Goal: Find specific page/section: Find specific page/section

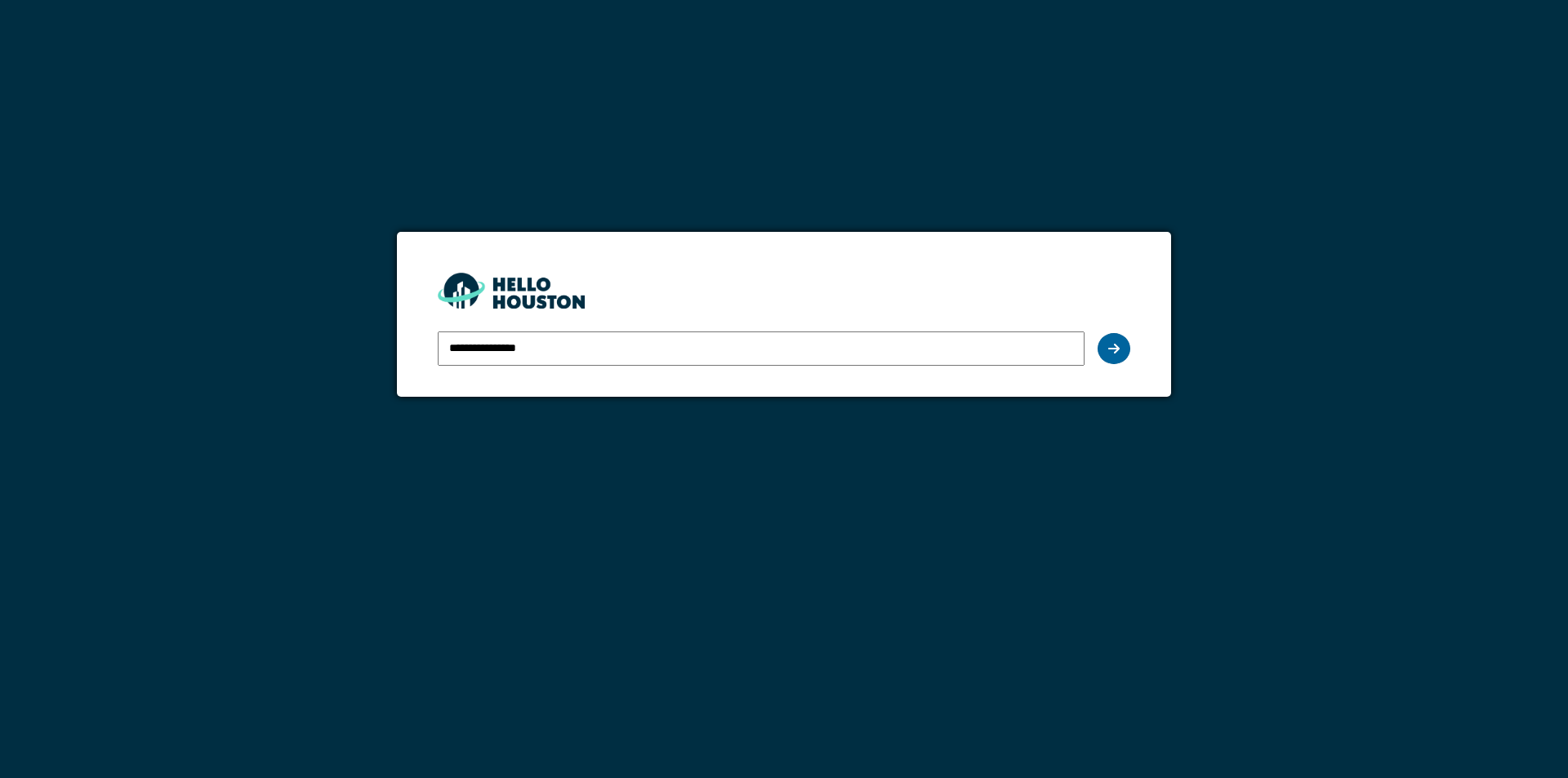
click at [1115, 351] on icon at bounding box center [1114, 349] width 12 height 13
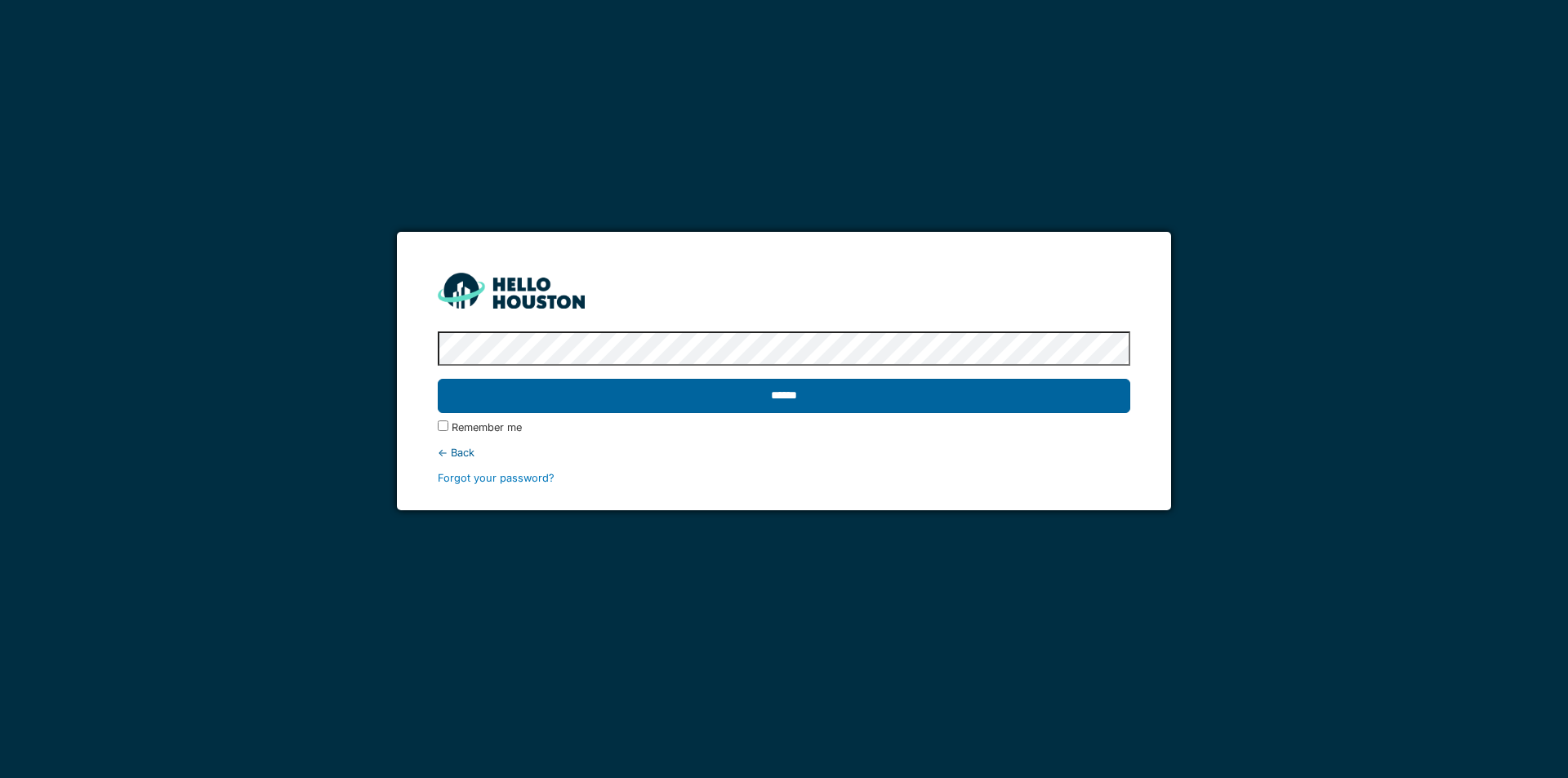
click at [775, 401] on input "******" at bounding box center [783, 396] width 691 height 34
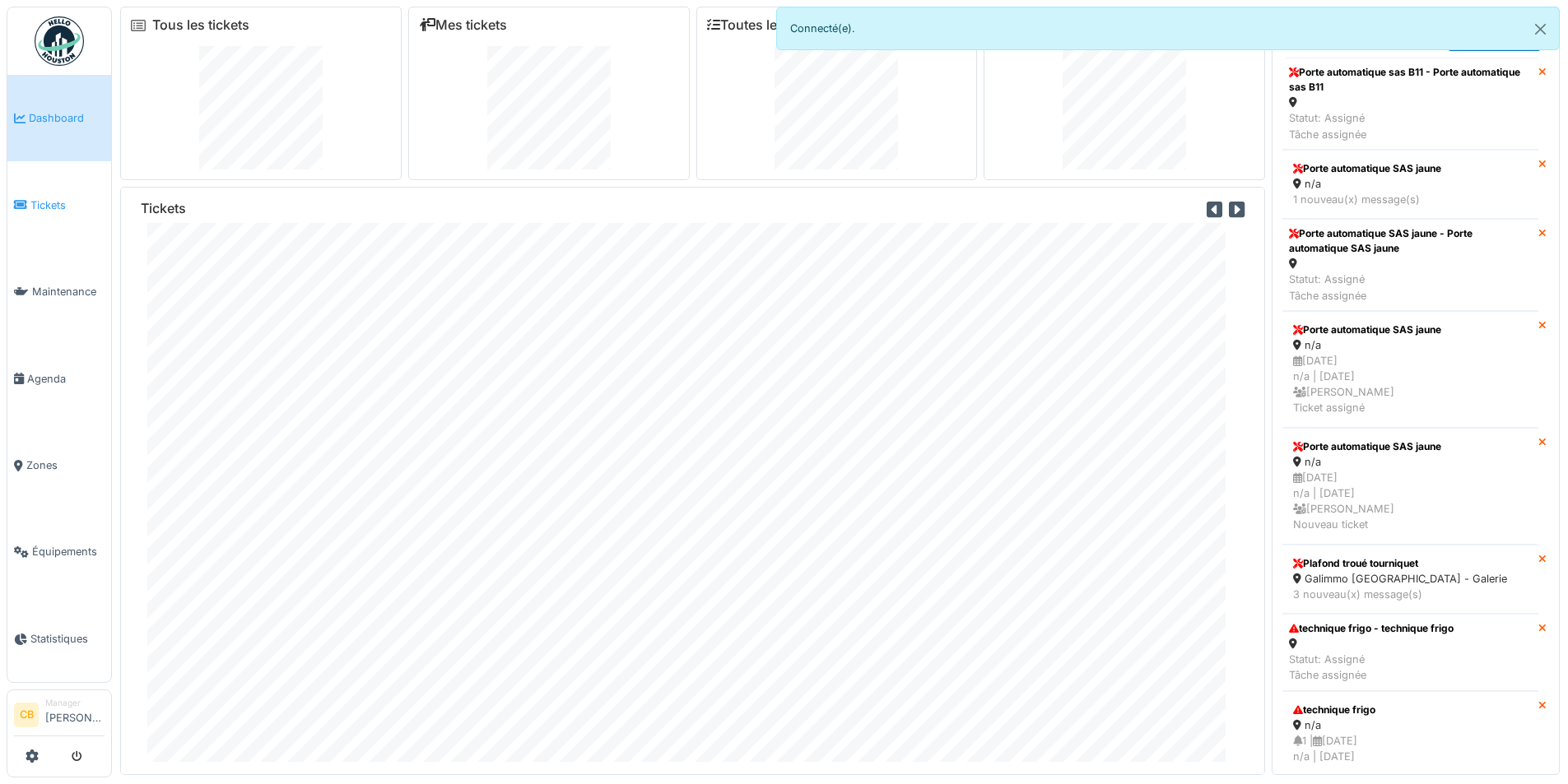
click at [51, 203] on span "Tickets" at bounding box center [67, 205] width 74 height 16
